Goal: Information Seeking & Learning: Learn about a topic

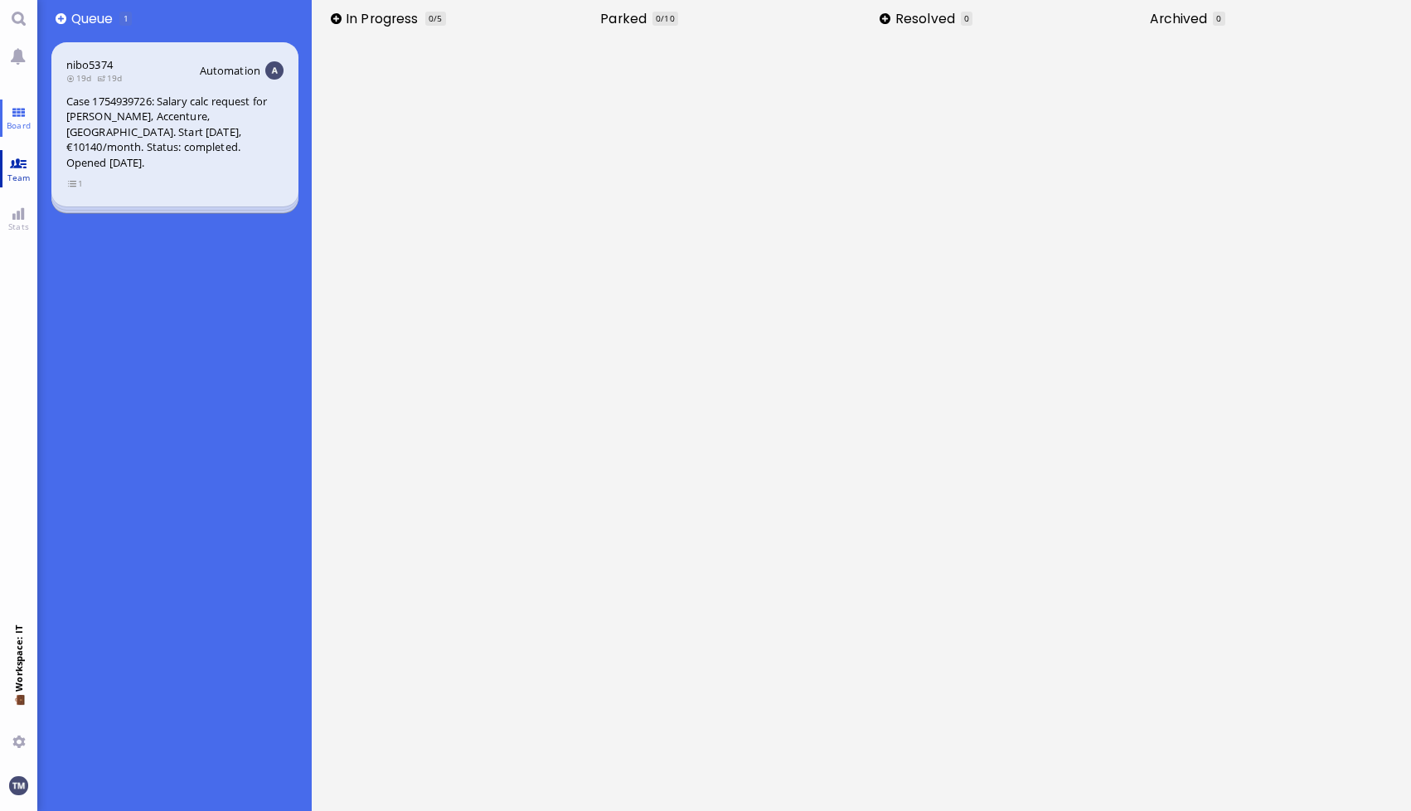
click at [9, 170] on link "Team" at bounding box center [18, 168] width 37 height 37
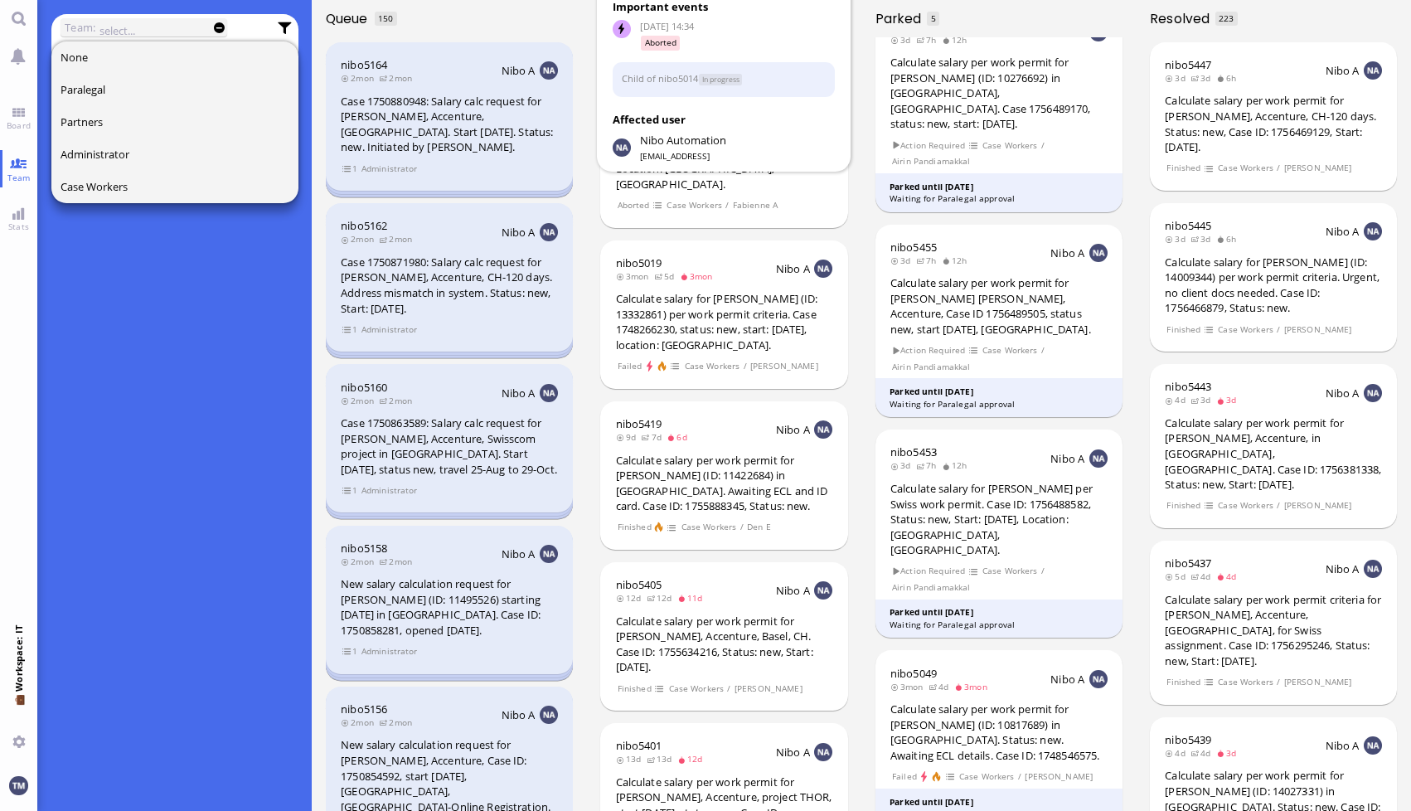
scroll to position [663, 0]
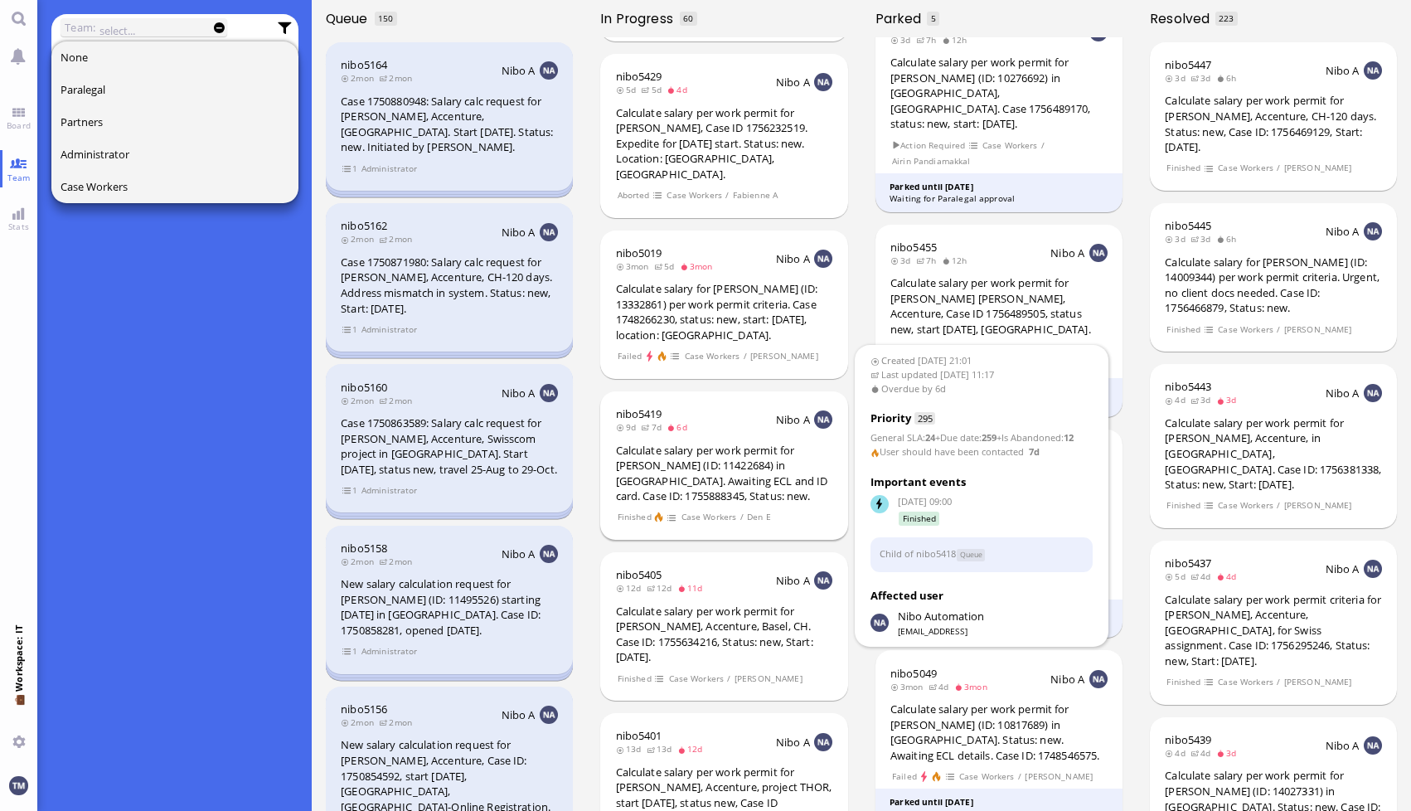
click at [672, 443] on div "Calculate salary per work permit for [PERSON_NAME] (ID: 11422684) in [GEOGRAPHI…" at bounding box center [724, 473] width 217 height 61
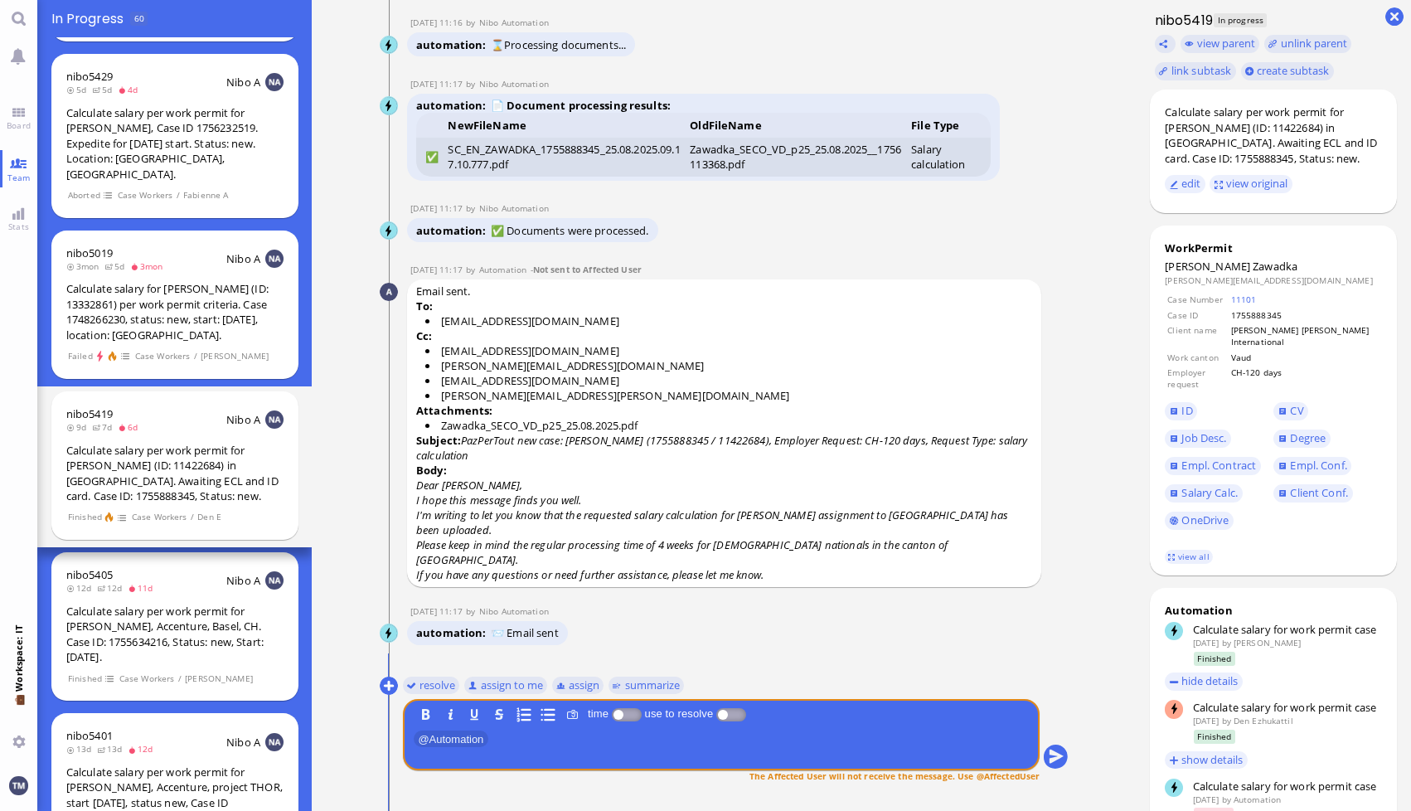
click at [645, 462] on p "Subject: PazPerTout new case: [PERSON_NAME] (1755888345 / 11422684), Employer R…" at bounding box center [724, 448] width 616 height 30
